Goal: Entertainment & Leisure: Browse casually

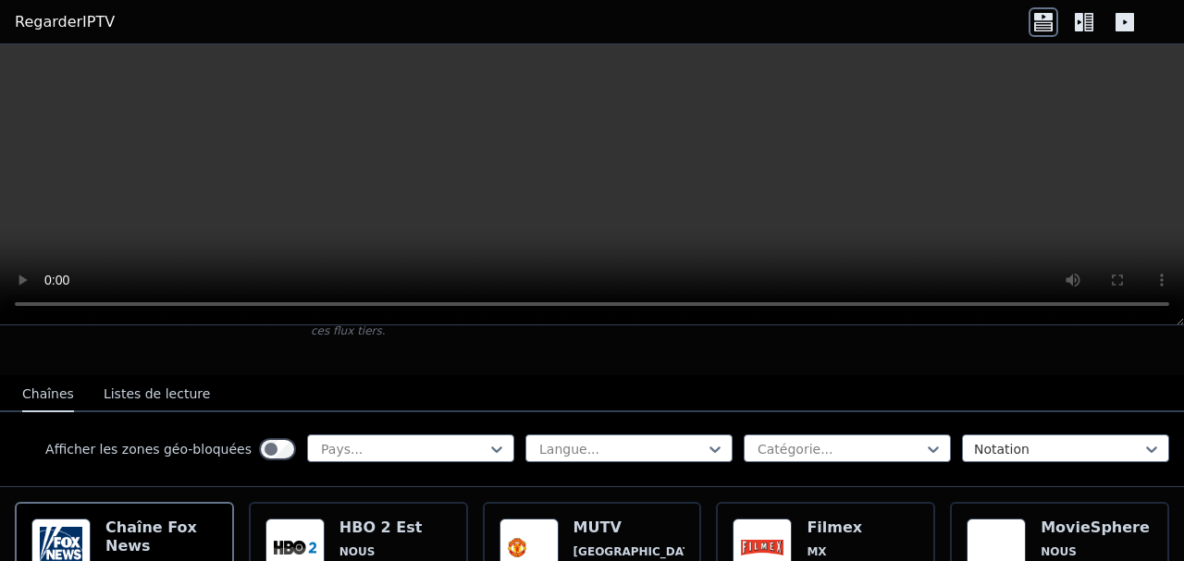
scroll to position [185, 0]
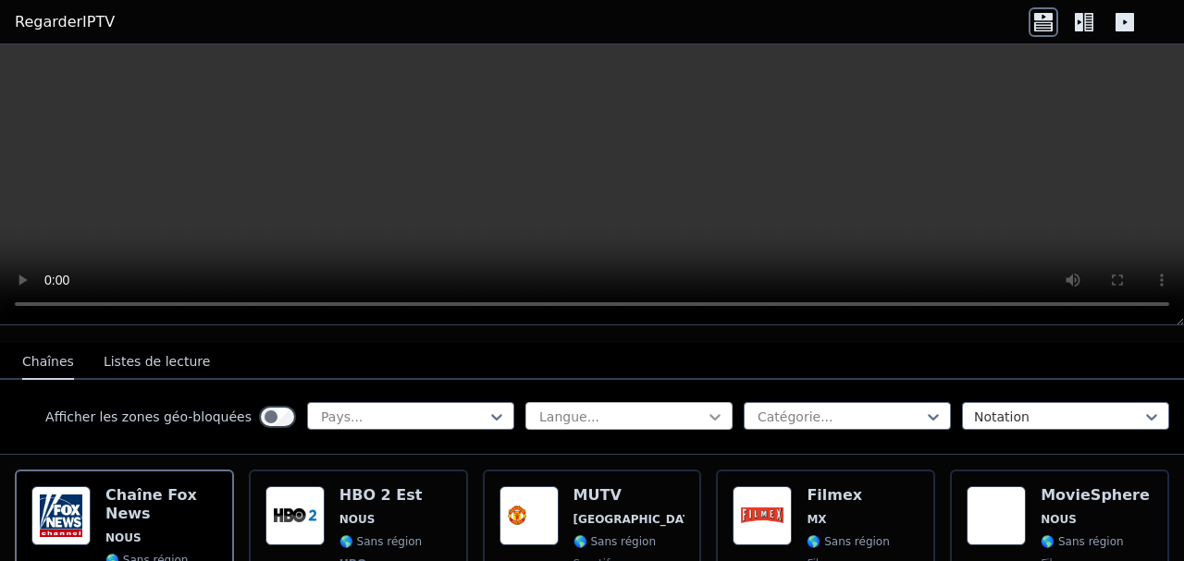
click at [706, 408] on icon at bounding box center [715, 417] width 18 height 18
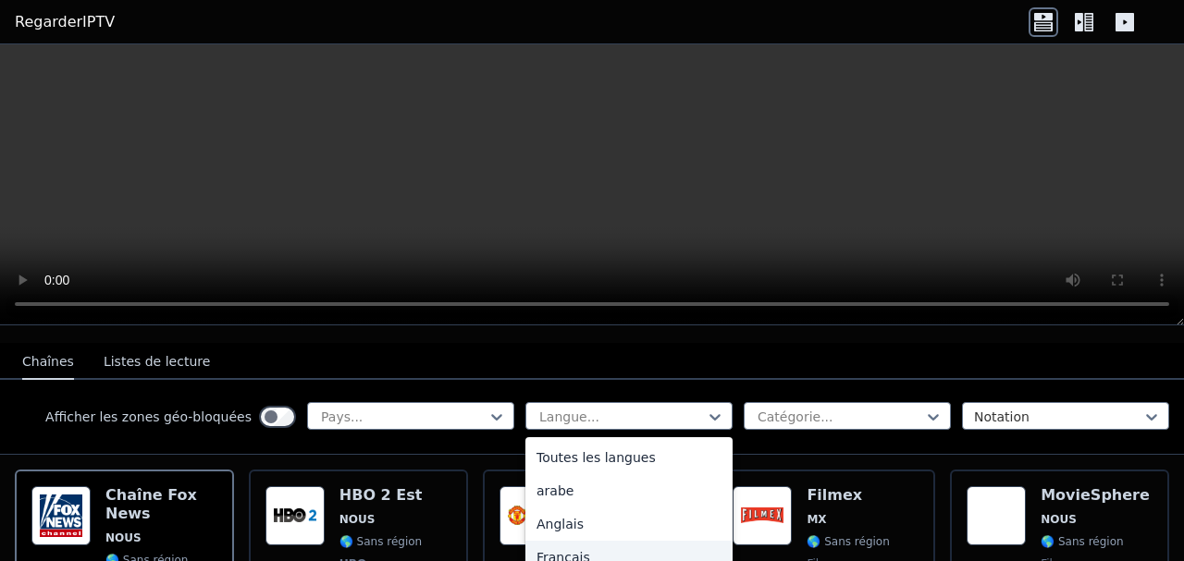
click at [552, 550] on font "Français" at bounding box center [563, 557] width 54 height 15
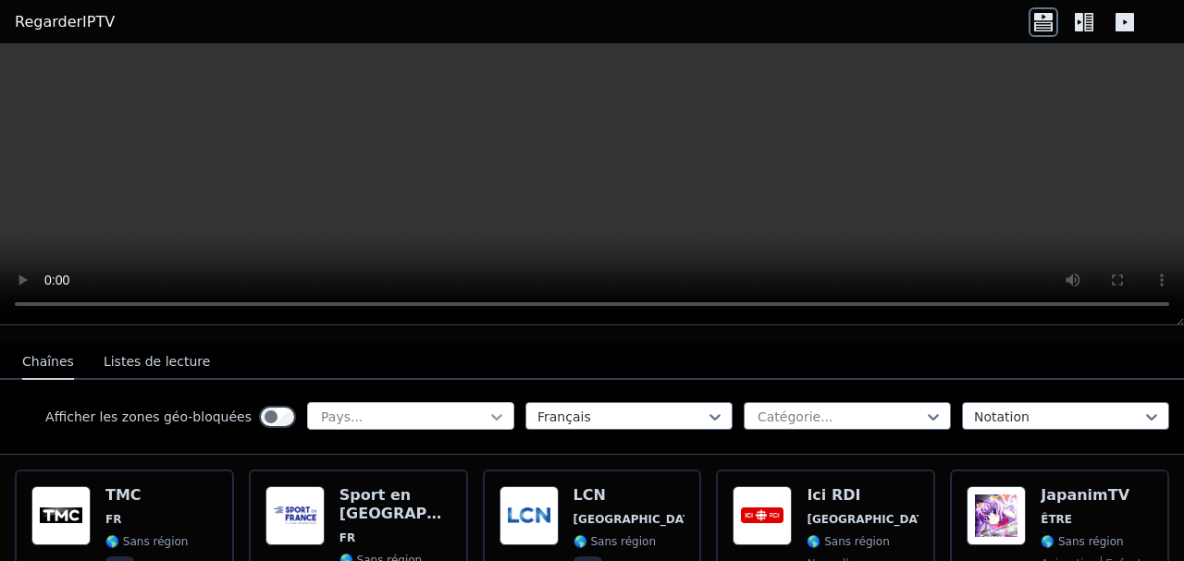
click at [487, 408] on icon at bounding box center [496, 417] width 18 height 18
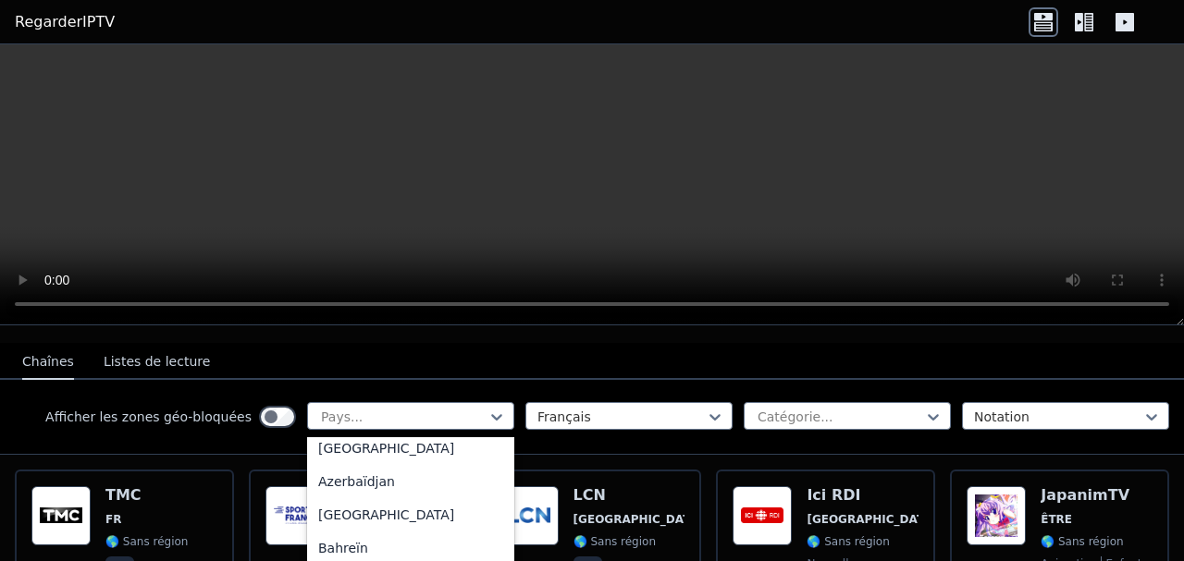
scroll to position [370, 0]
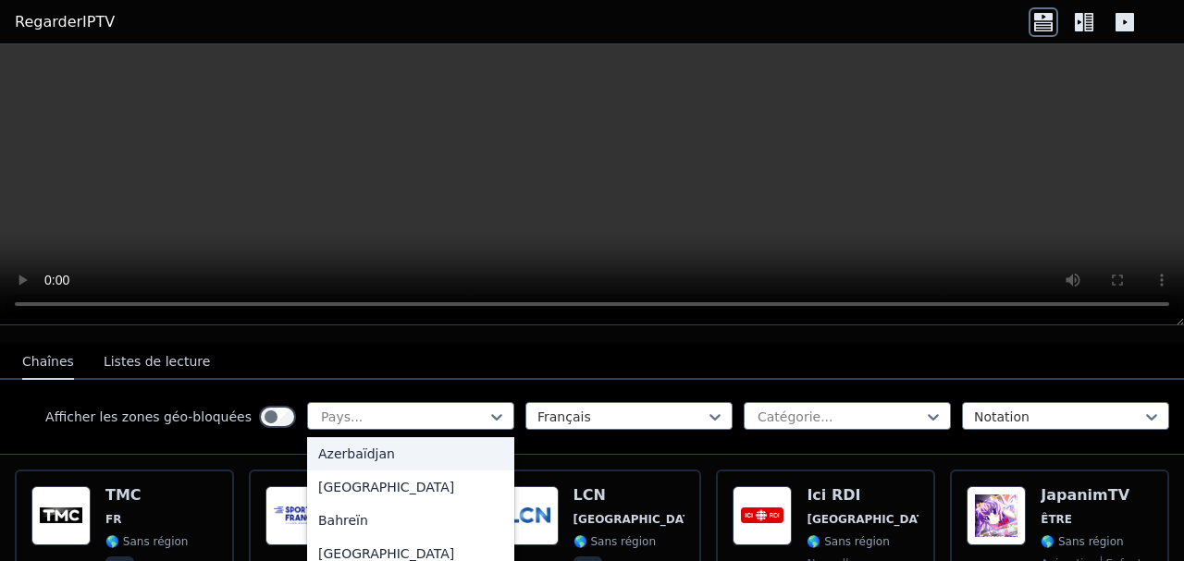
click at [484, 350] on nav "Chaînes Listes de lecture" at bounding box center [592, 361] width 1184 height 37
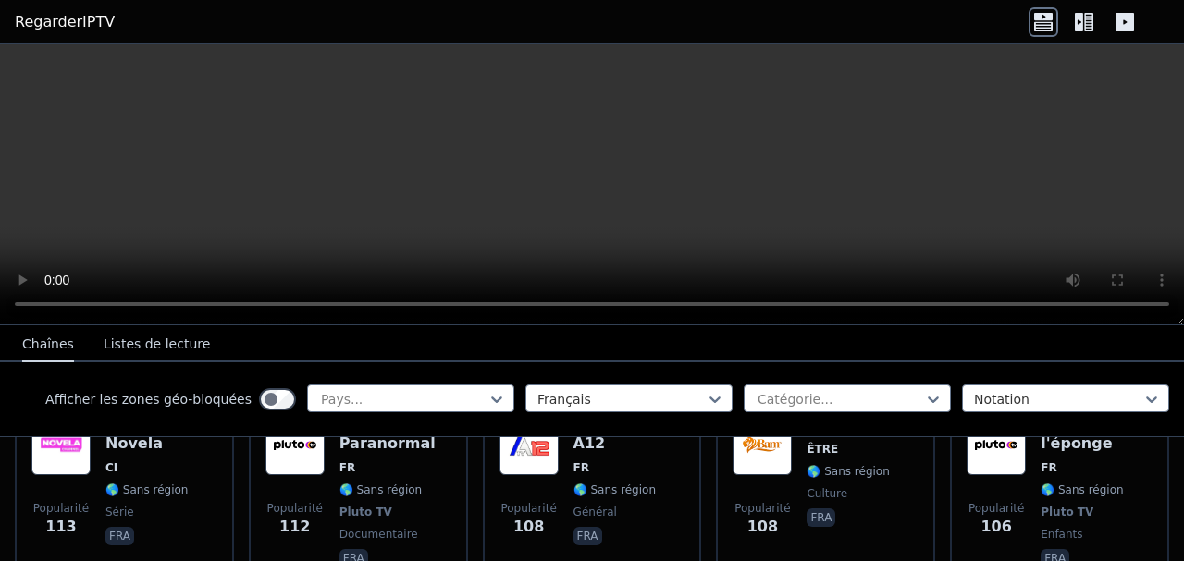
scroll to position [3699, 0]
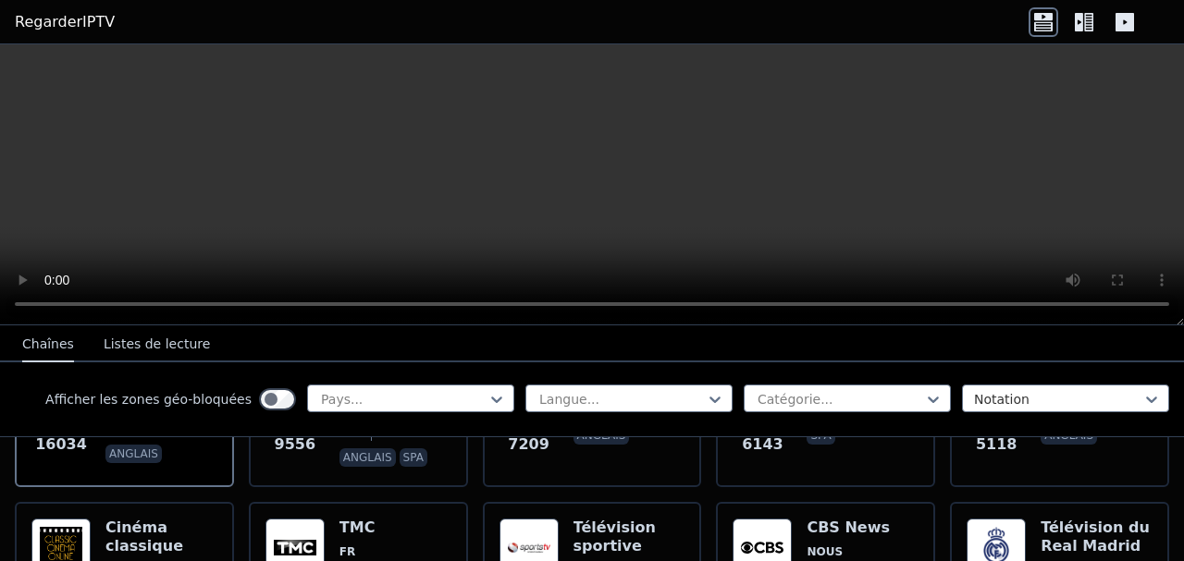
scroll to position [370, 0]
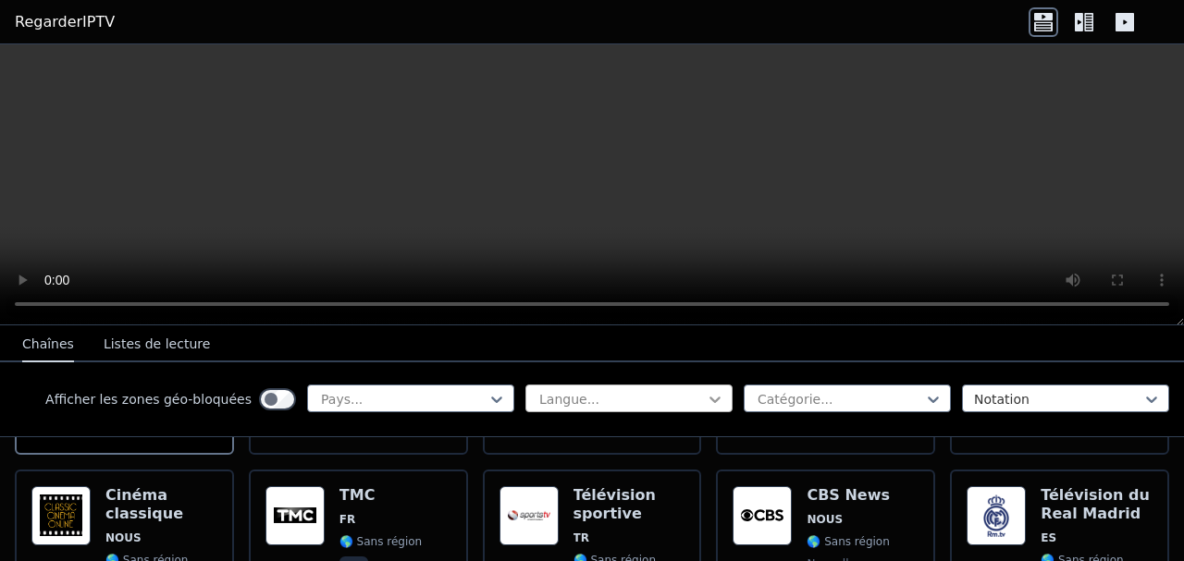
click at [706, 403] on icon at bounding box center [715, 399] width 18 height 18
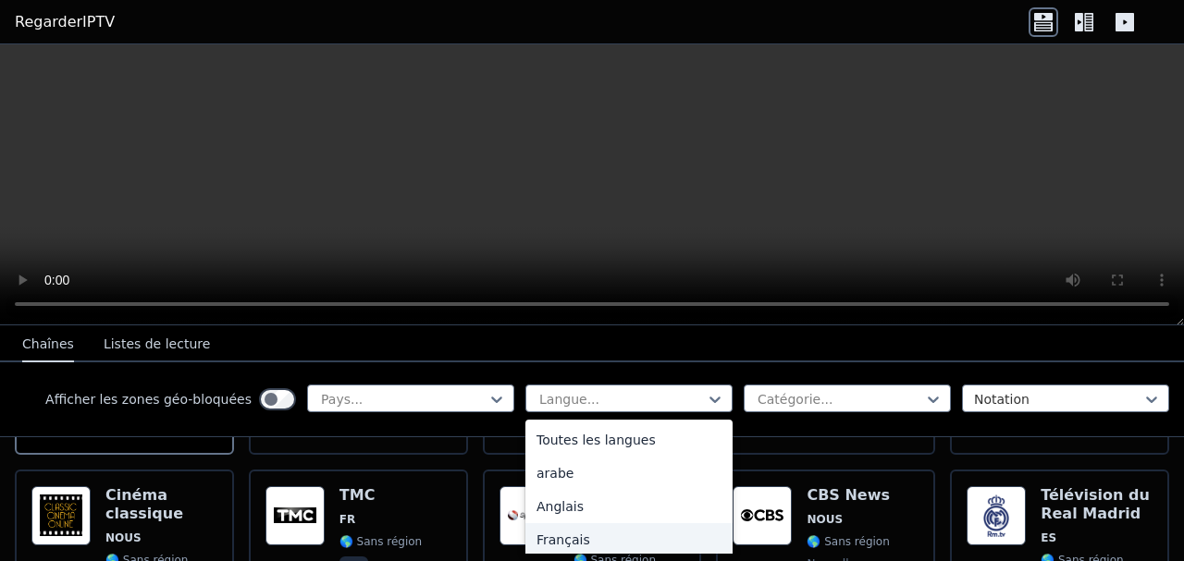
click at [541, 542] on font "Français" at bounding box center [563, 540] width 54 height 15
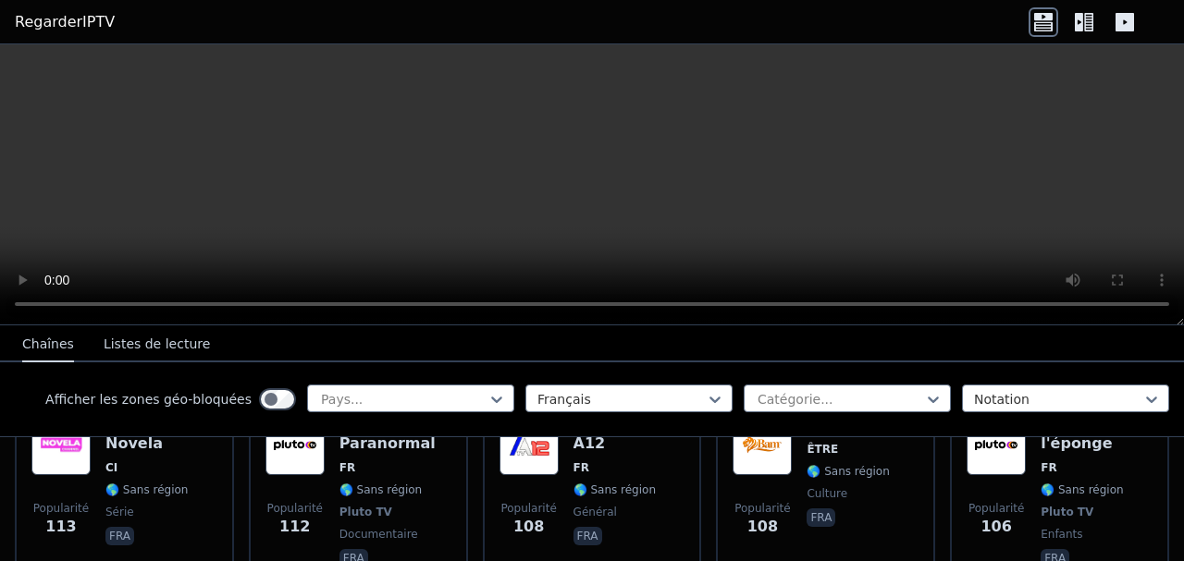
scroll to position [3699, 0]
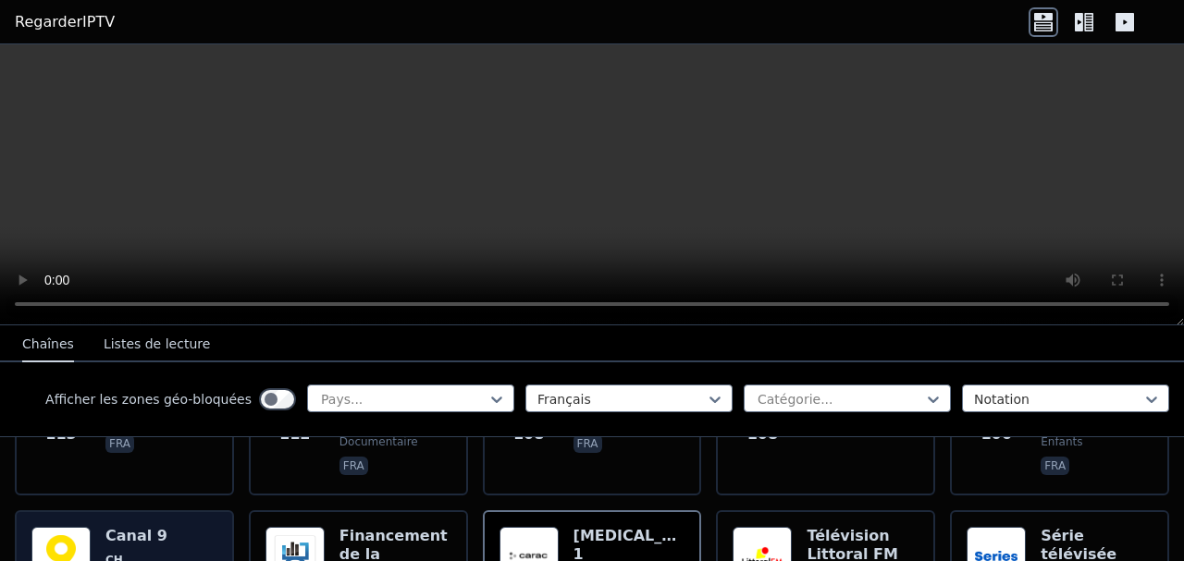
click at [928, 398] on icon at bounding box center [933, 400] width 11 height 6
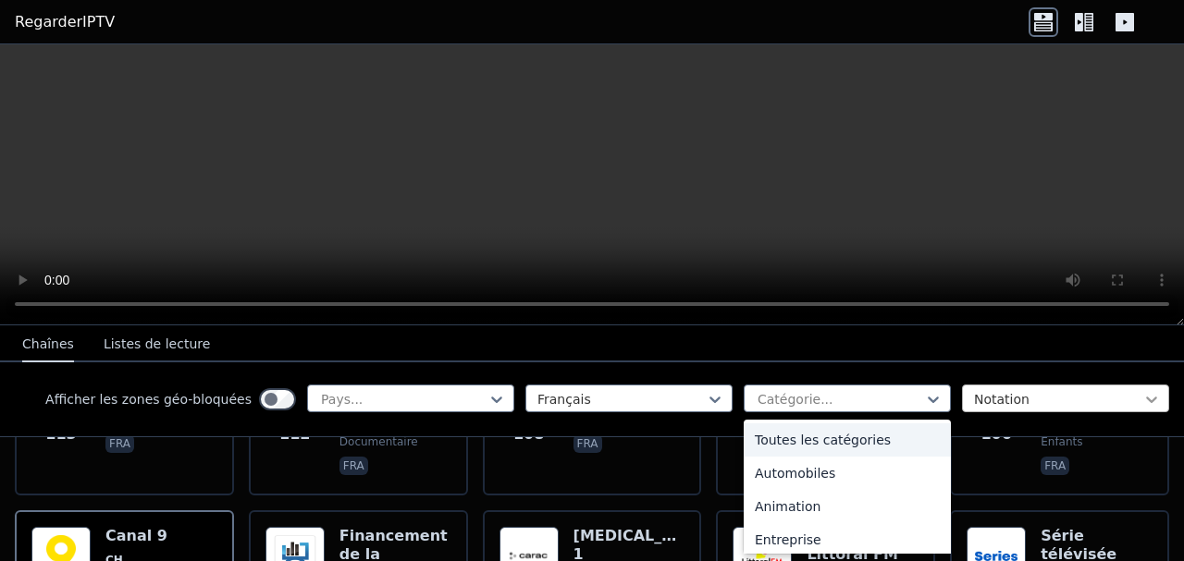
click at [1146, 399] on icon at bounding box center [1151, 400] width 11 height 6
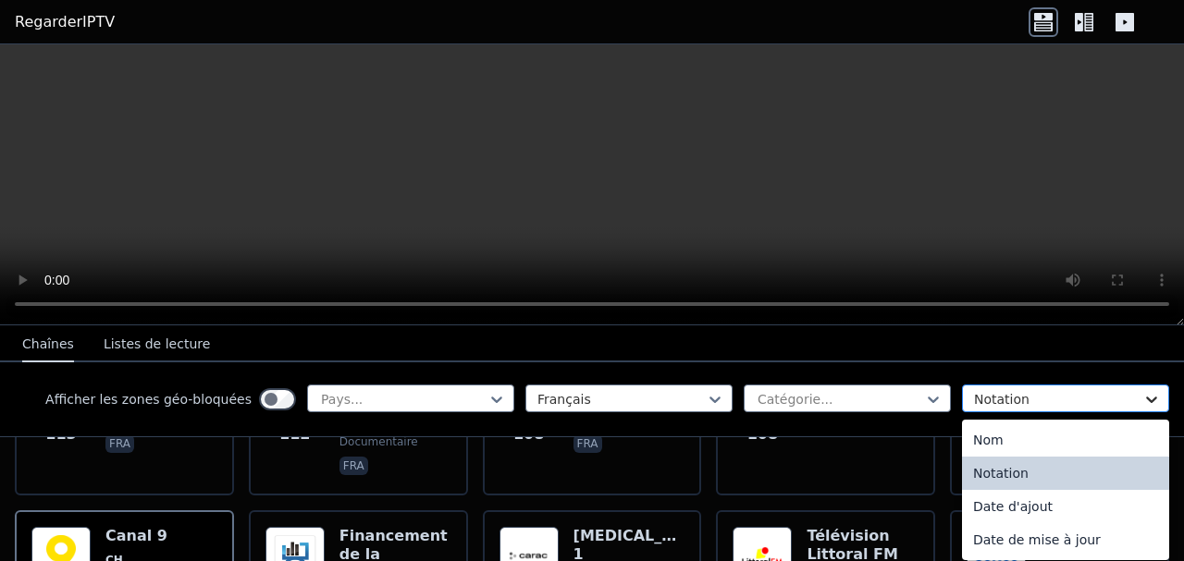
click at [1146, 399] on icon at bounding box center [1151, 400] width 11 height 6
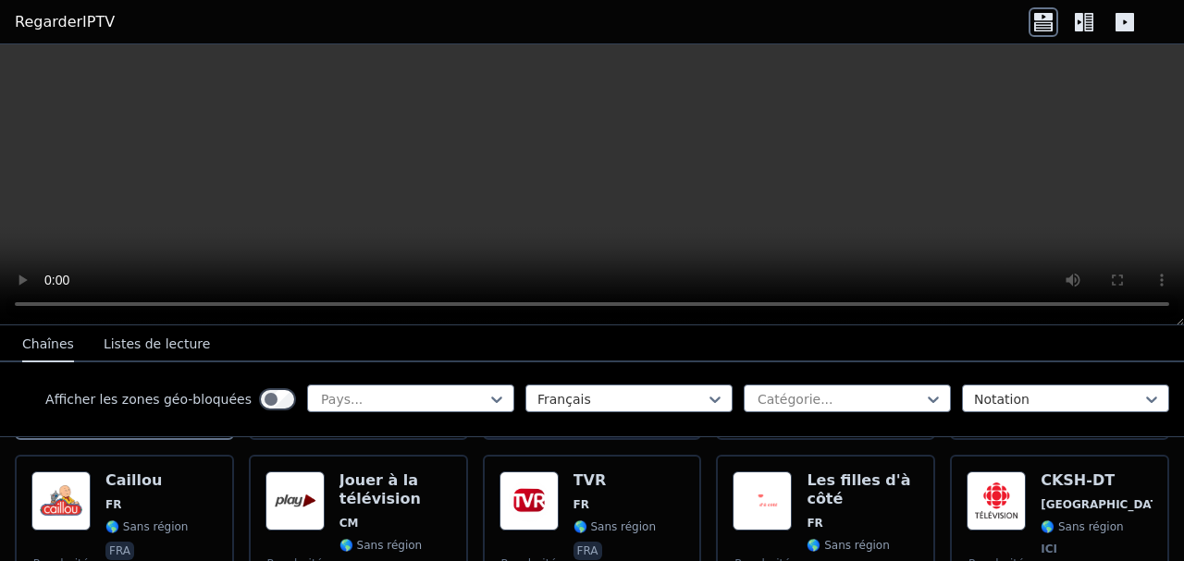
scroll to position [4069, 0]
